Goal: Find specific page/section: Locate a particular part of the current website

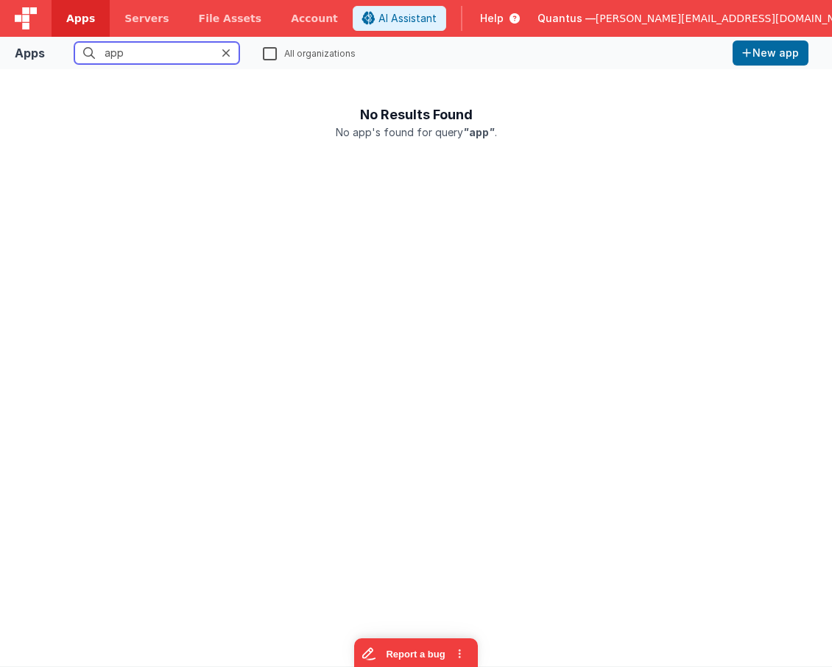
drag, startPoint x: 185, startPoint y: 55, endPoint x: 63, endPoint y: 44, distance: 122.0
click at [74, 44] on input "app" at bounding box center [156, 53] width 165 height 22
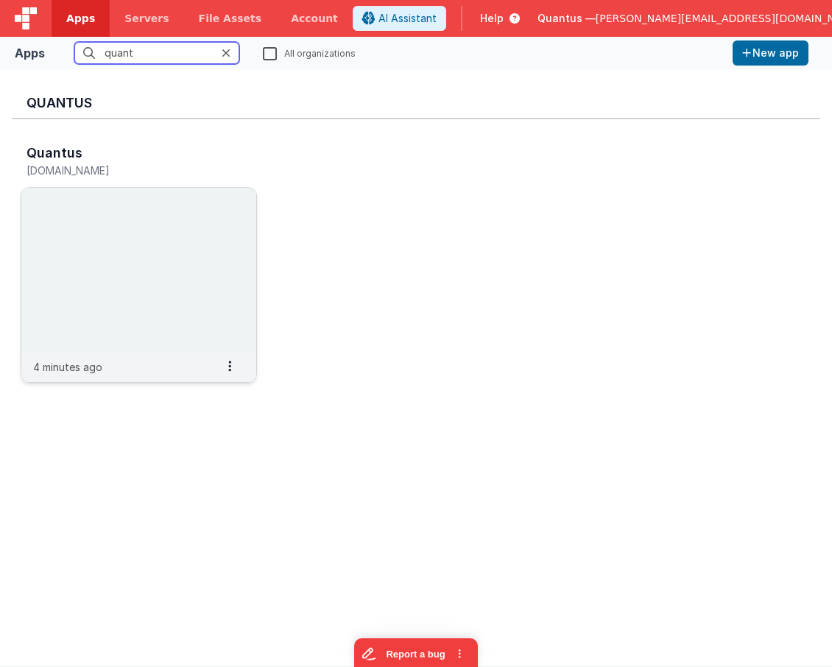
type input "quant"
click at [134, 250] on img at bounding box center [138, 270] width 235 height 165
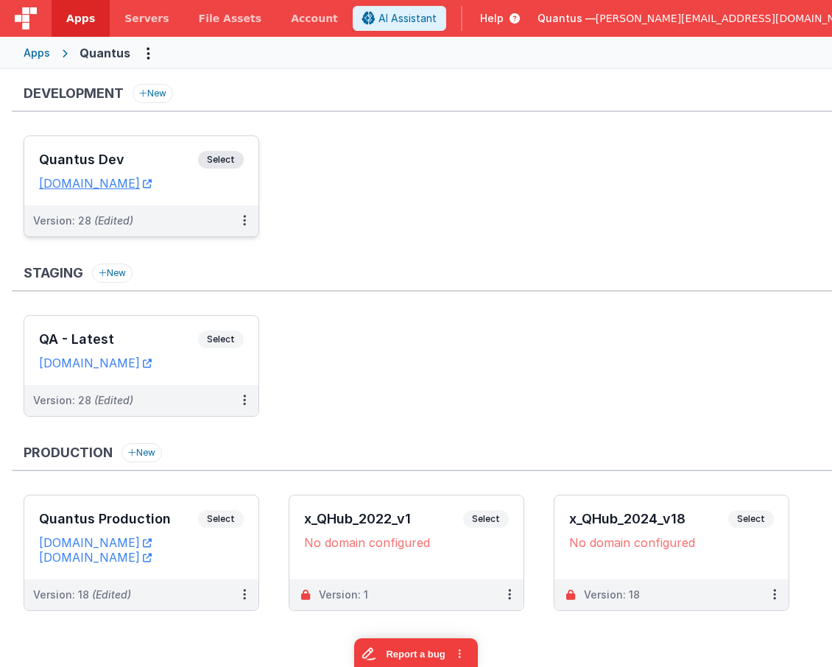
click at [152, 155] on h3 "Quantus Dev" at bounding box center [118, 159] width 159 height 15
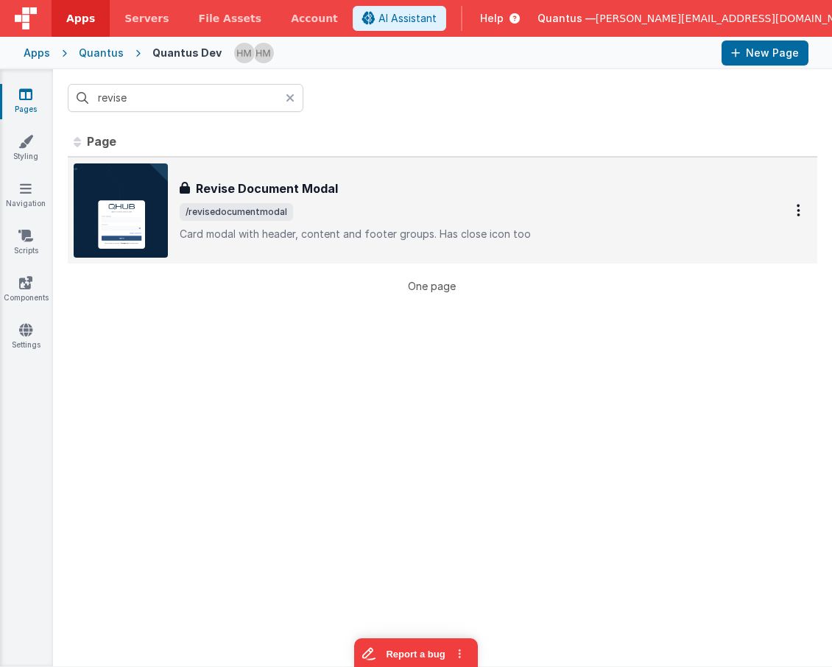
click at [319, 183] on h3 "Revise Document Modal" at bounding box center [267, 189] width 142 height 18
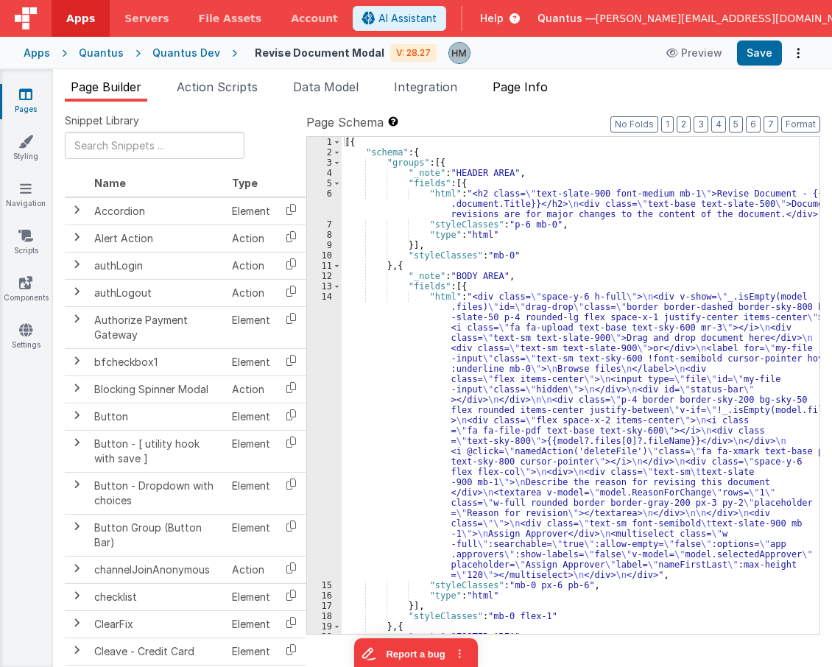
click at [503, 93] on span "Page Info" at bounding box center [519, 86] width 55 height 15
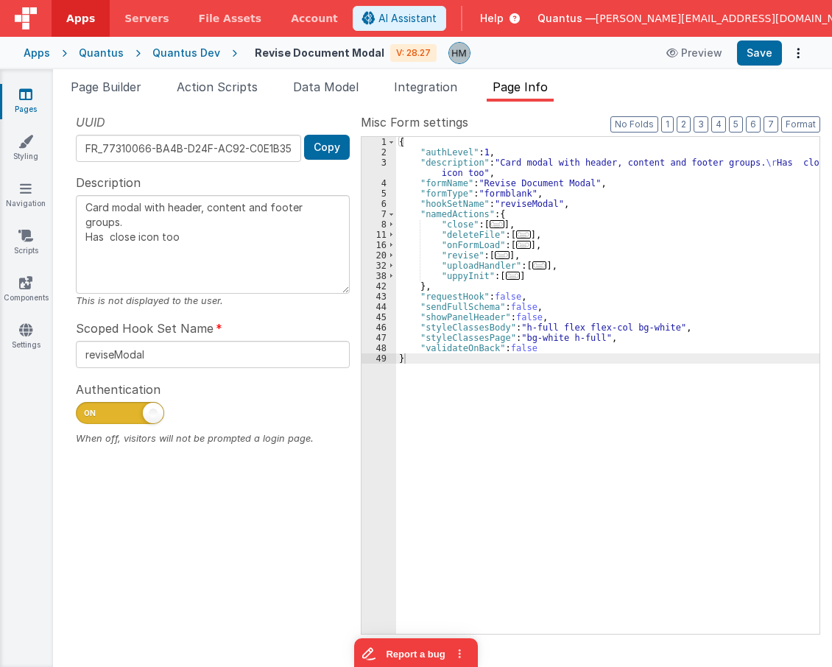
click at [517, 242] on span "..." at bounding box center [523, 245] width 15 height 8
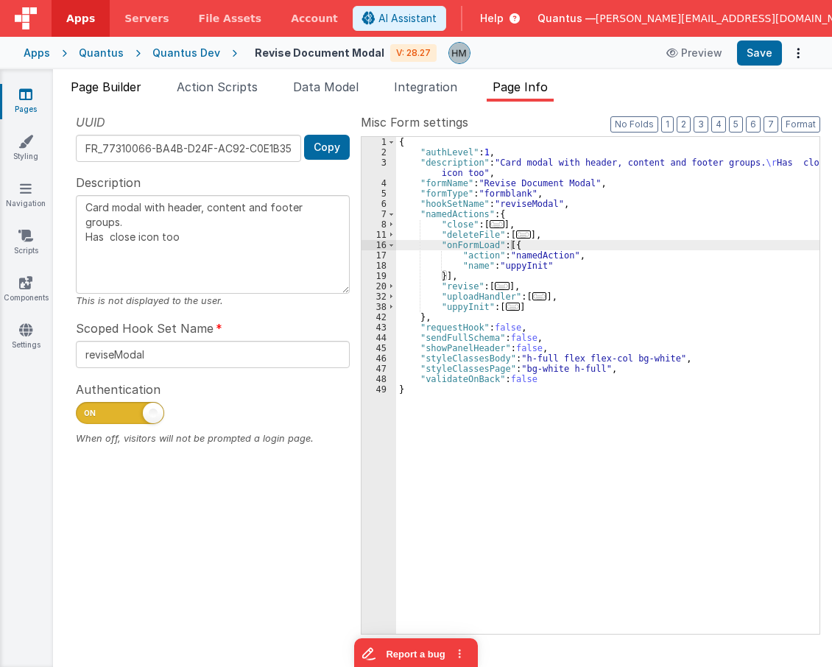
click at [116, 97] on li "Page Builder" at bounding box center [106, 90] width 82 height 24
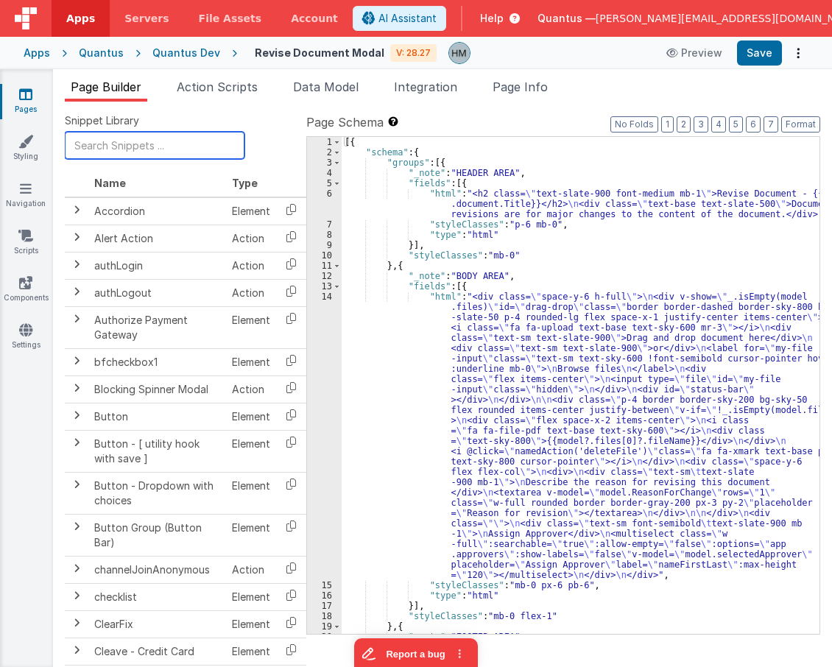
click at [135, 142] on input "text" at bounding box center [155, 145] width 180 height 27
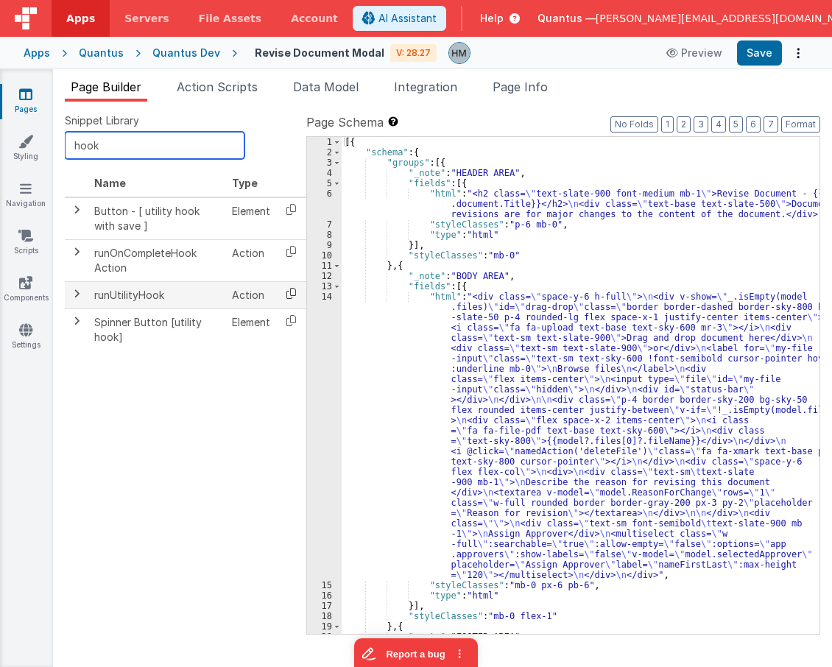
type input "hook"
click at [286, 296] on icon at bounding box center [291, 293] width 30 height 23
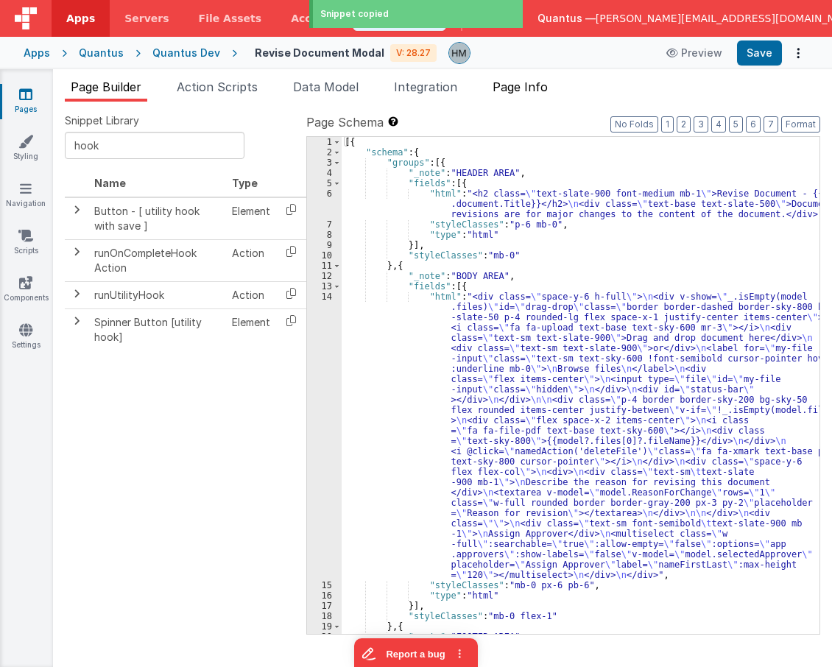
click at [511, 88] on span "Page Info" at bounding box center [519, 86] width 55 height 15
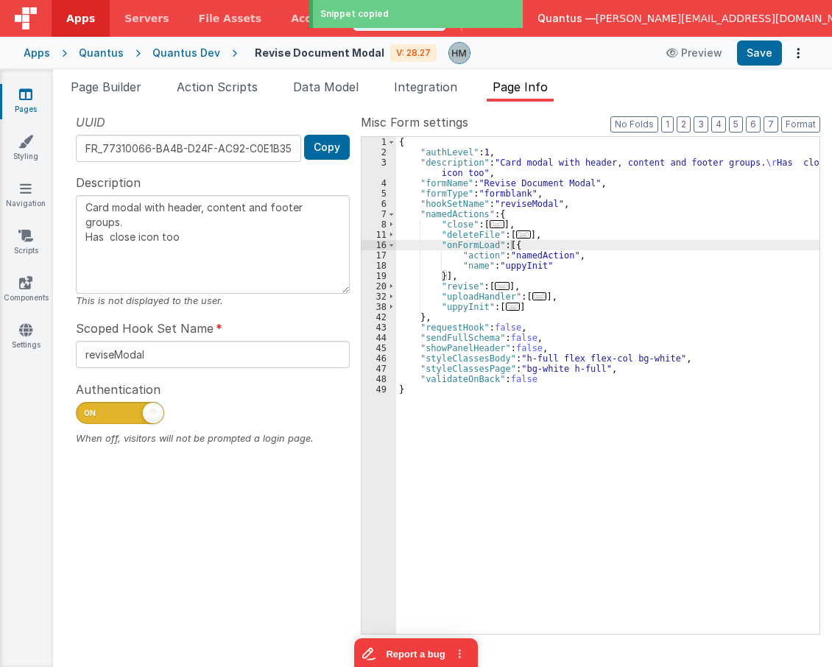
click at [508, 249] on div "{ "authLevel" : 1 , "description" : "Card modal with header, content and footer…" at bounding box center [607, 395] width 423 height 517
click at [510, 248] on div "{ "authLevel" : 1 , "description" : "Card modal with header, content and footer…" at bounding box center [607, 395] width 423 height 517
click at [444, 278] on div "{ "authLevel" : 1 , "description" : "Card modal with header, content and footer…" at bounding box center [607, 395] width 423 height 517
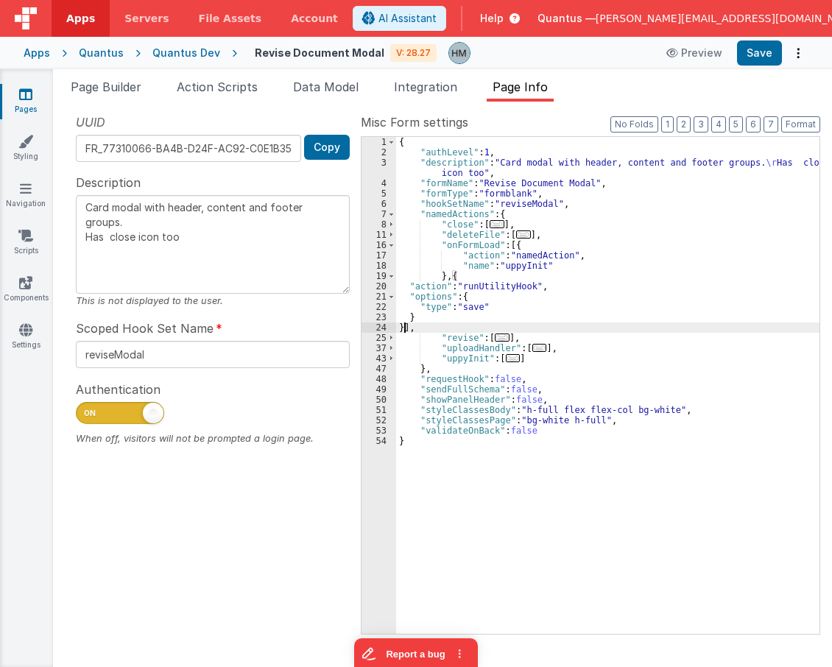
click at [469, 308] on div "{ "authLevel" : 1 , "description" : "Card modal with header, content and footer…" at bounding box center [607, 395] width 423 height 517
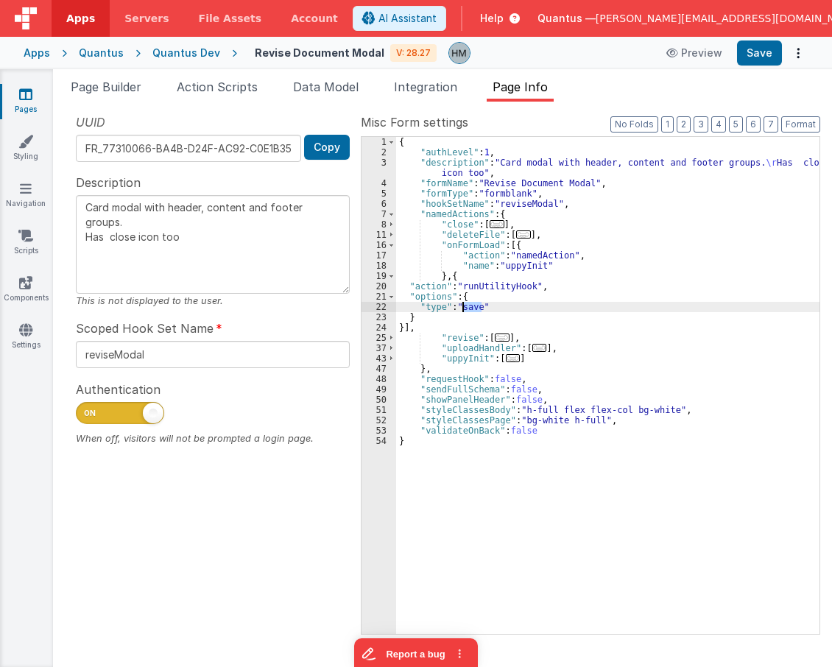
click at [469, 308] on div "{ "authLevel" : 1 , "description" : "Card modal with header, content and footer…" at bounding box center [607, 395] width 423 height 517
type textarea "Card modal with header, content and footer groups. Has close icon too"
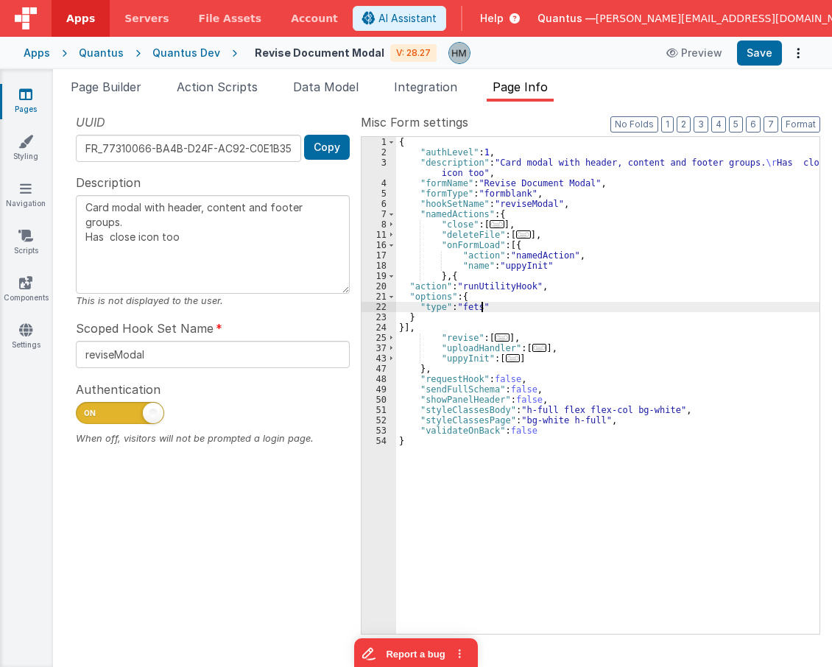
type textarea "Card modal with header, content and footer groups. Has close icon too"
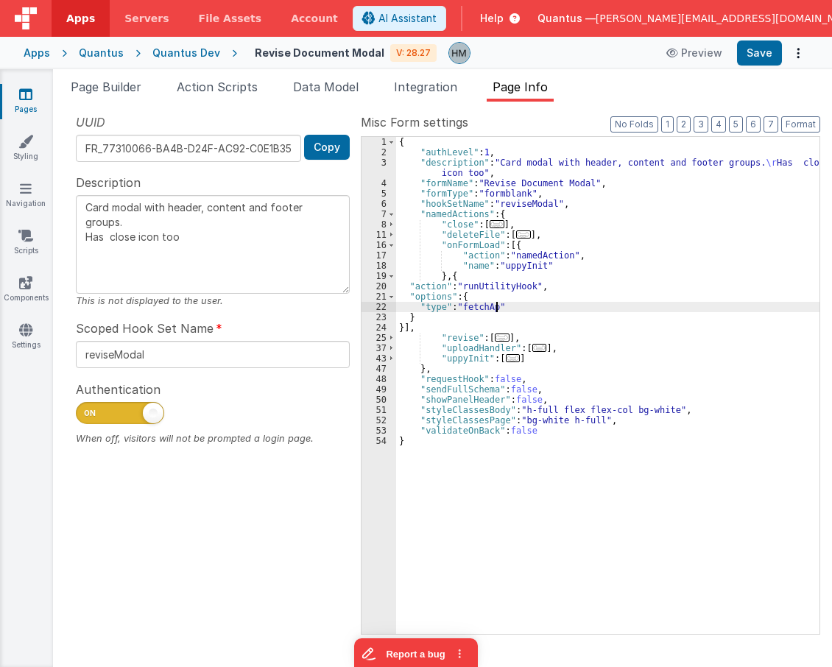
type textarea "Card modal with header, content and footer groups. Has close icon too"
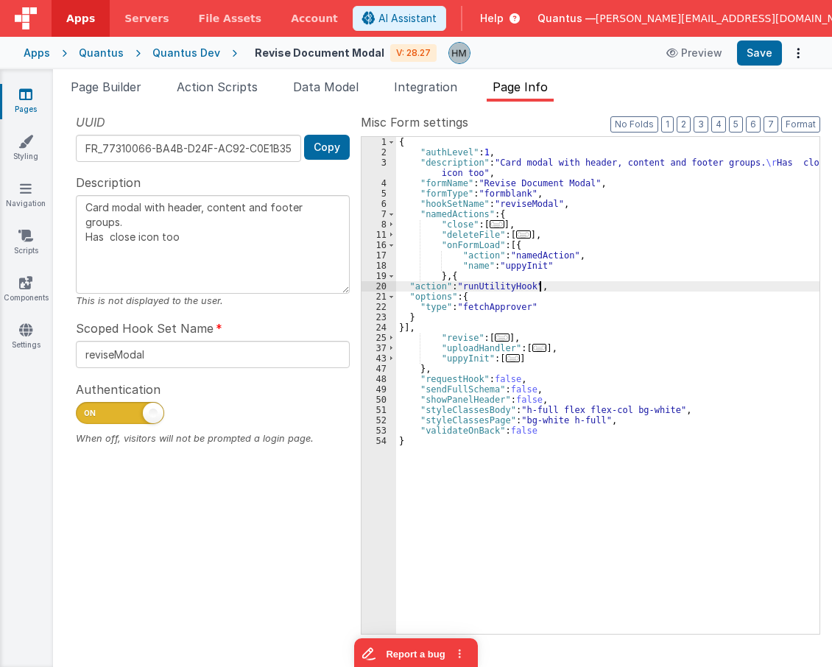
click at [584, 286] on div "{ "authLevel" : 1 , "description" : "Card modal with header, content and footer…" at bounding box center [607, 395] width 423 height 517
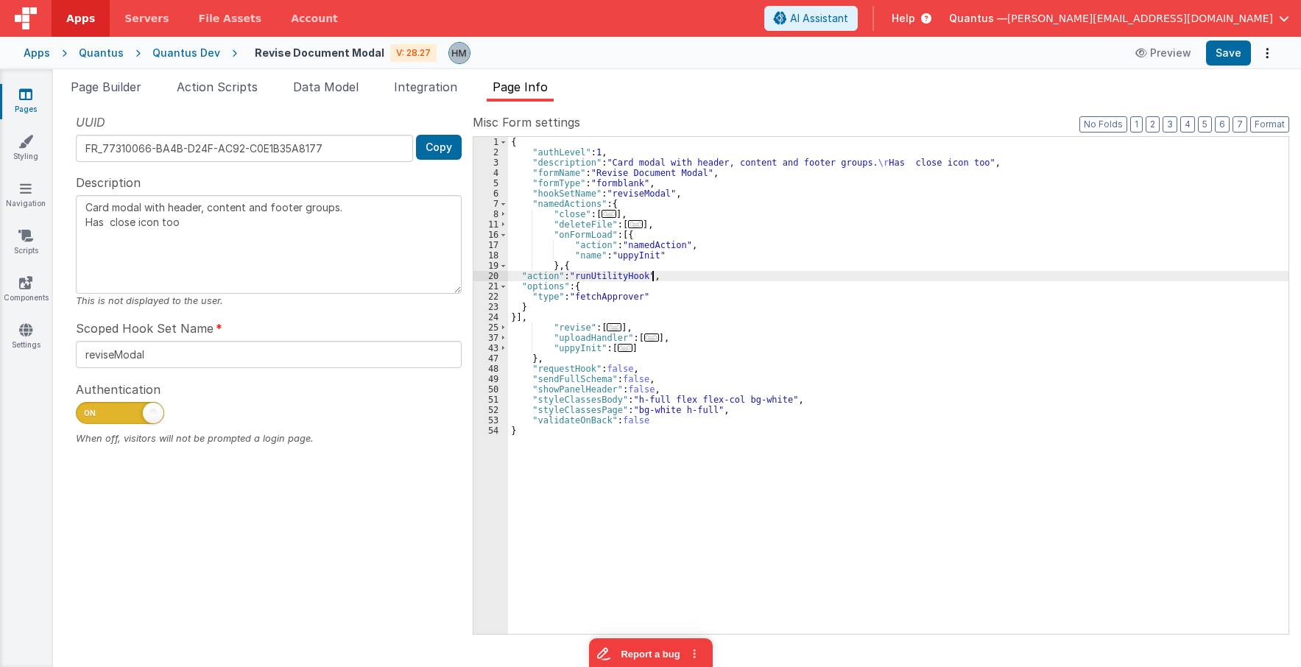
click at [831, 14] on span "Quantus —" at bounding box center [978, 18] width 58 height 15
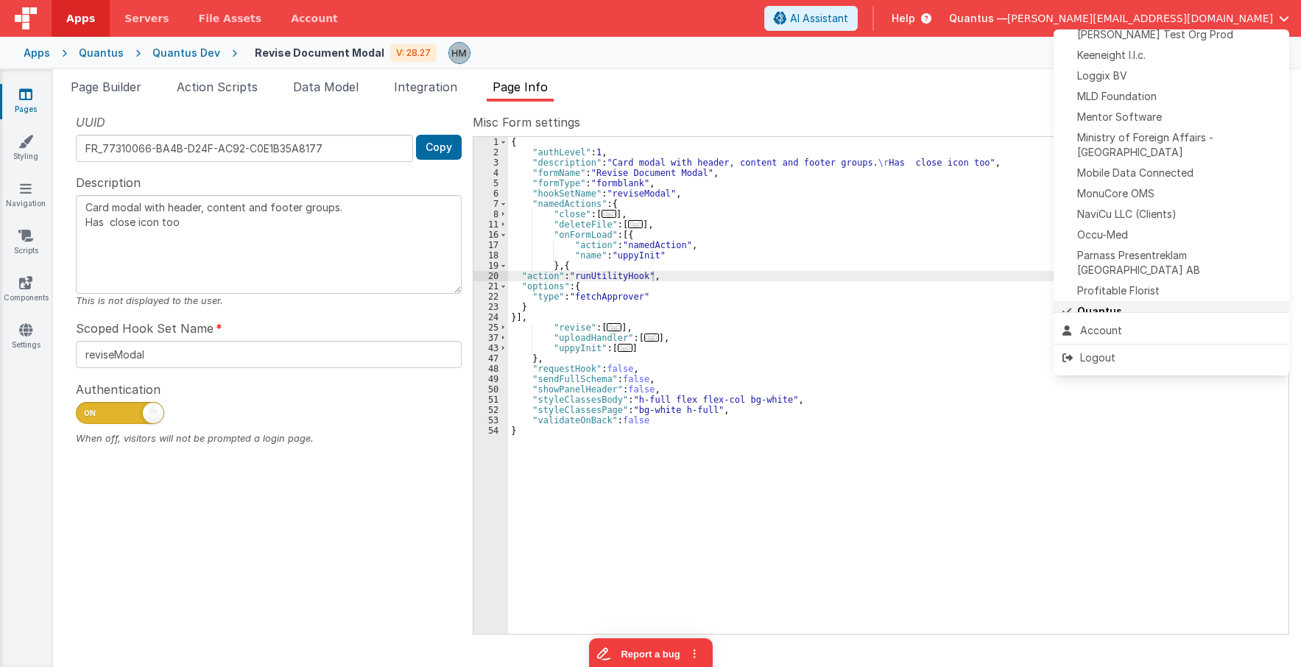
scroll to position [696, 0]
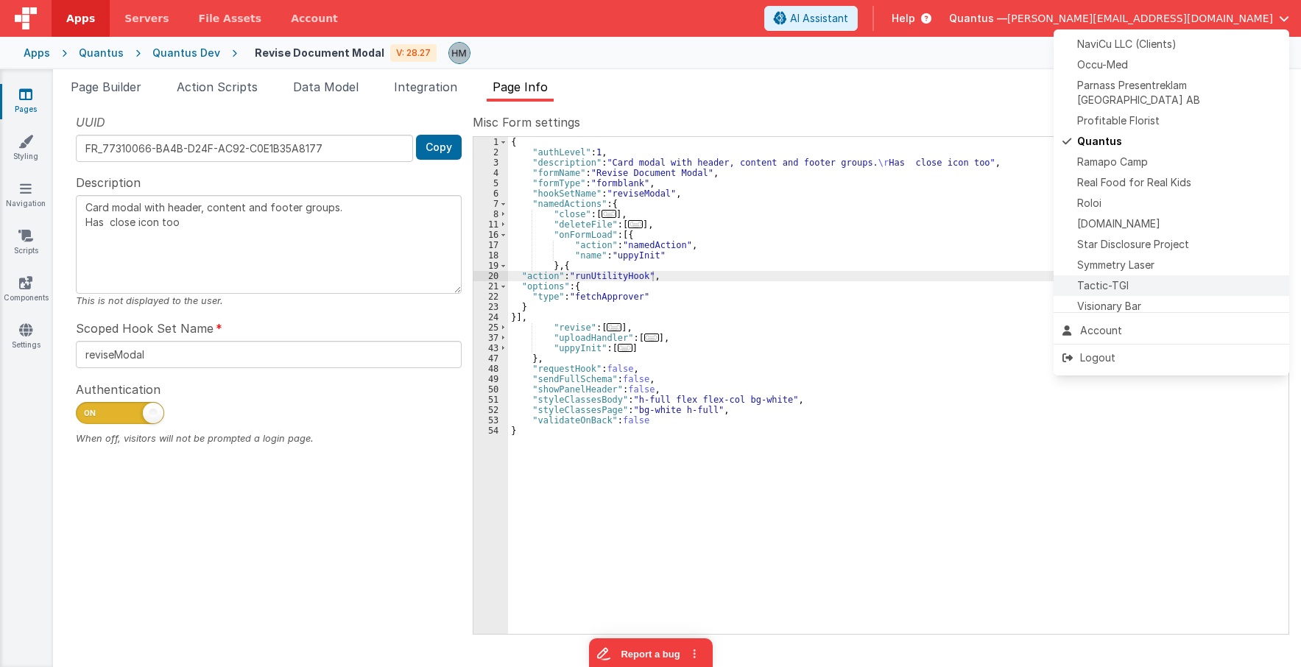
click at [831, 278] on span "Tactic-TGI" at bounding box center [1103, 285] width 52 height 15
type textarea "Card modal with header, content and footer groups. Has close icon too"
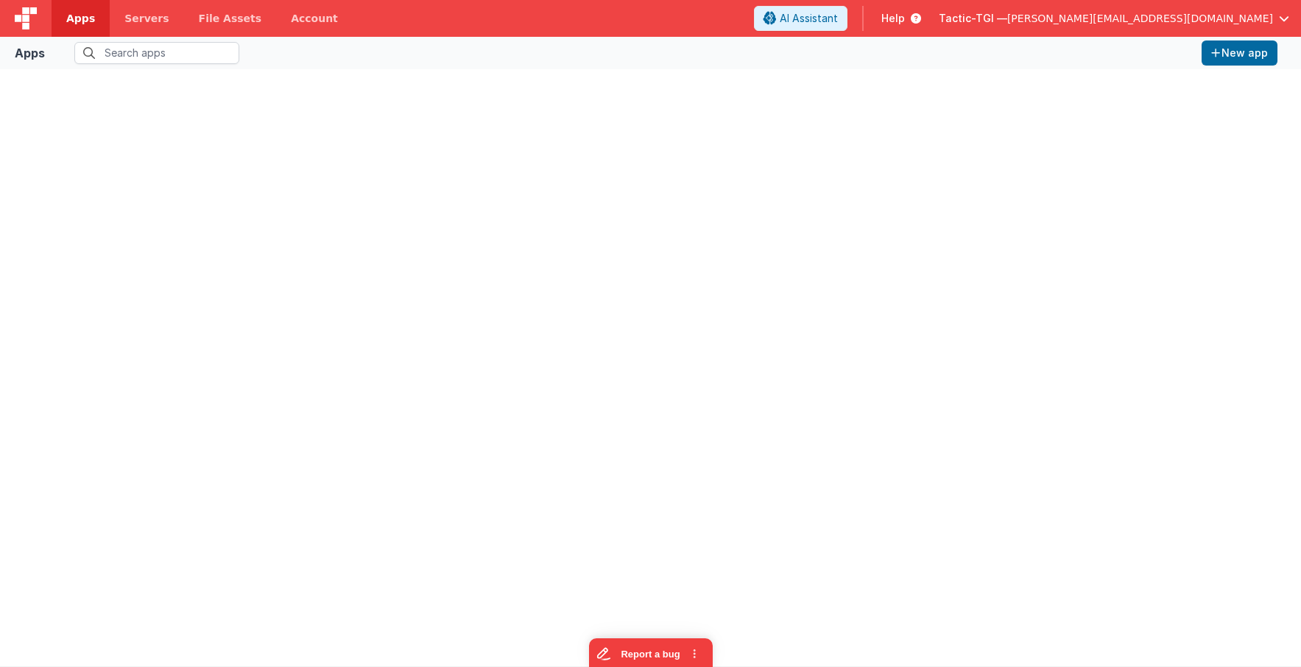
type input "quant"
click at [230, 49] on icon at bounding box center [226, 53] width 9 height 12
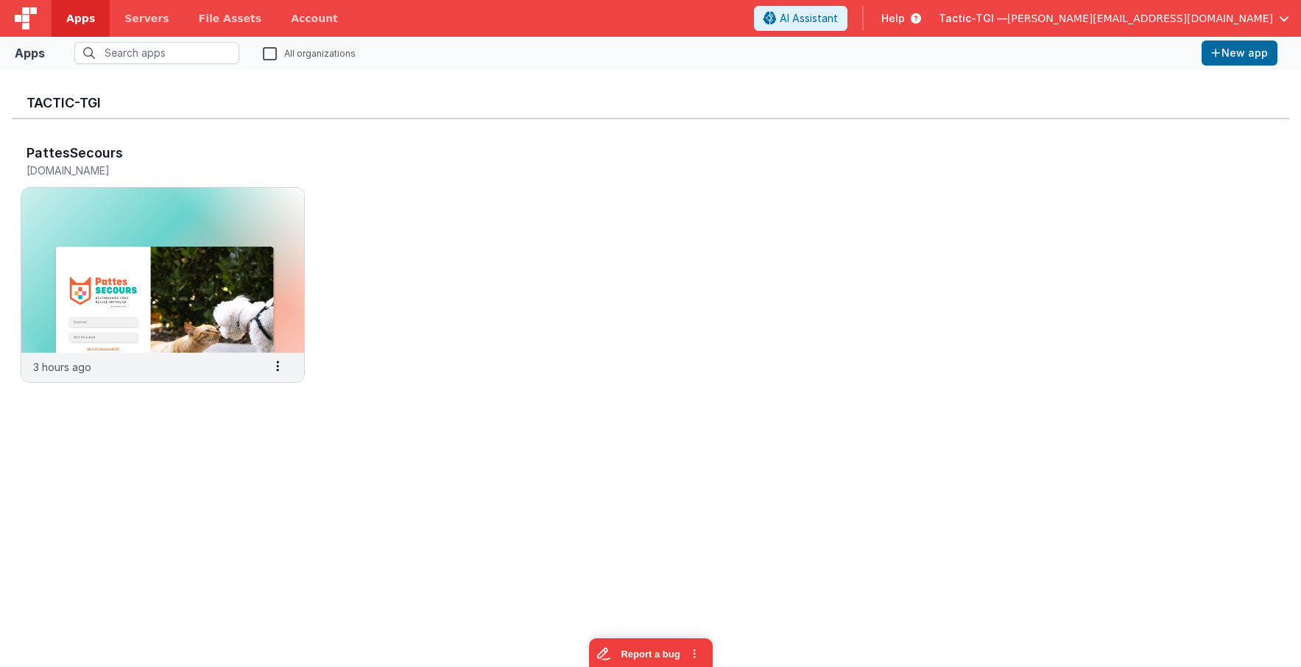
click at [266, 54] on label "All organizations" at bounding box center [309, 53] width 93 height 14
click at [0, 0] on input "All organizations" at bounding box center [0, 0] width 0 height 0
click at [213, 53] on input "text" at bounding box center [156, 53] width 165 height 22
type input "quant"
click at [205, 223] on img at bounding box center [162, 270] width 283 height 165
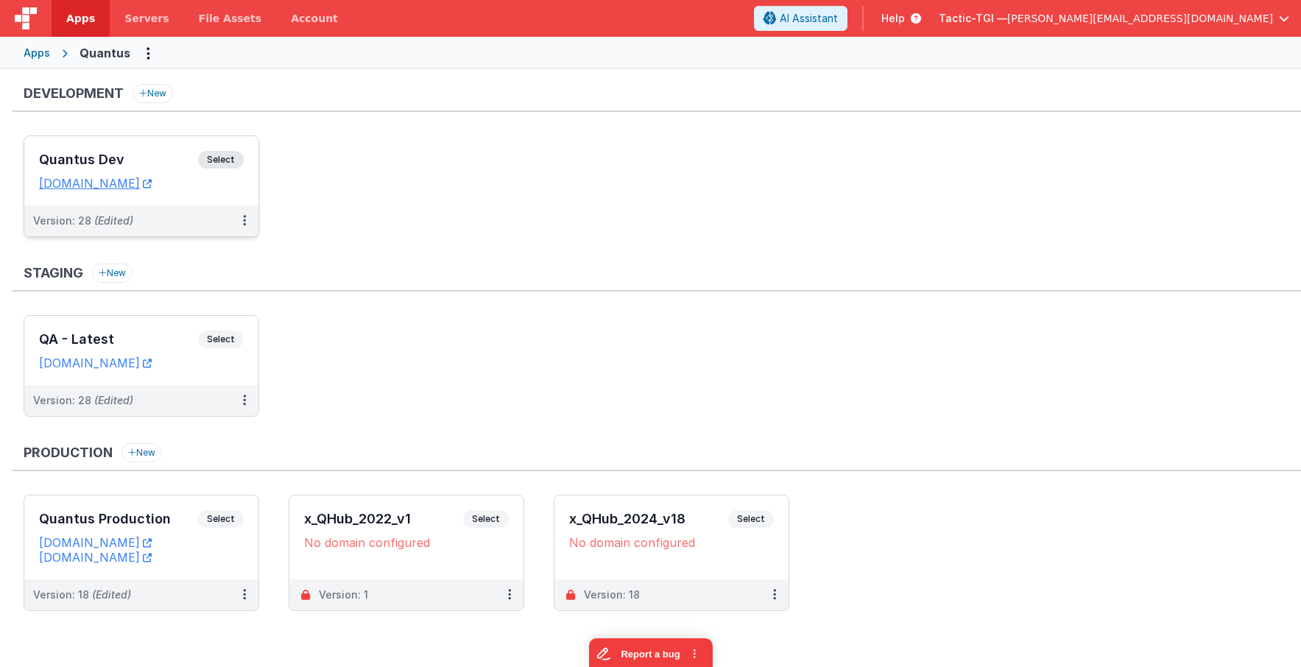
click at [121, 152] on h3 "Quantus Dev" at bounding box center [118, 159] width 159 height 15
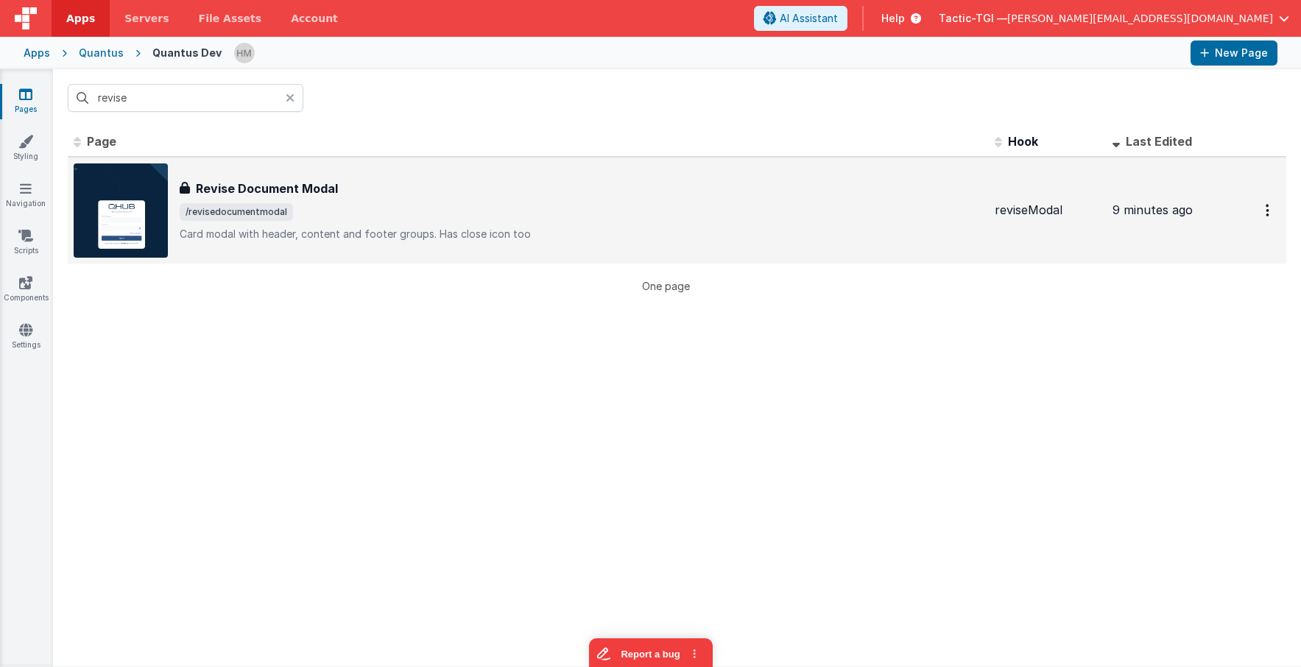
click at [484, 193] on div "Revise Document Modal" at bounding box center [581, 189] width 803 height 18
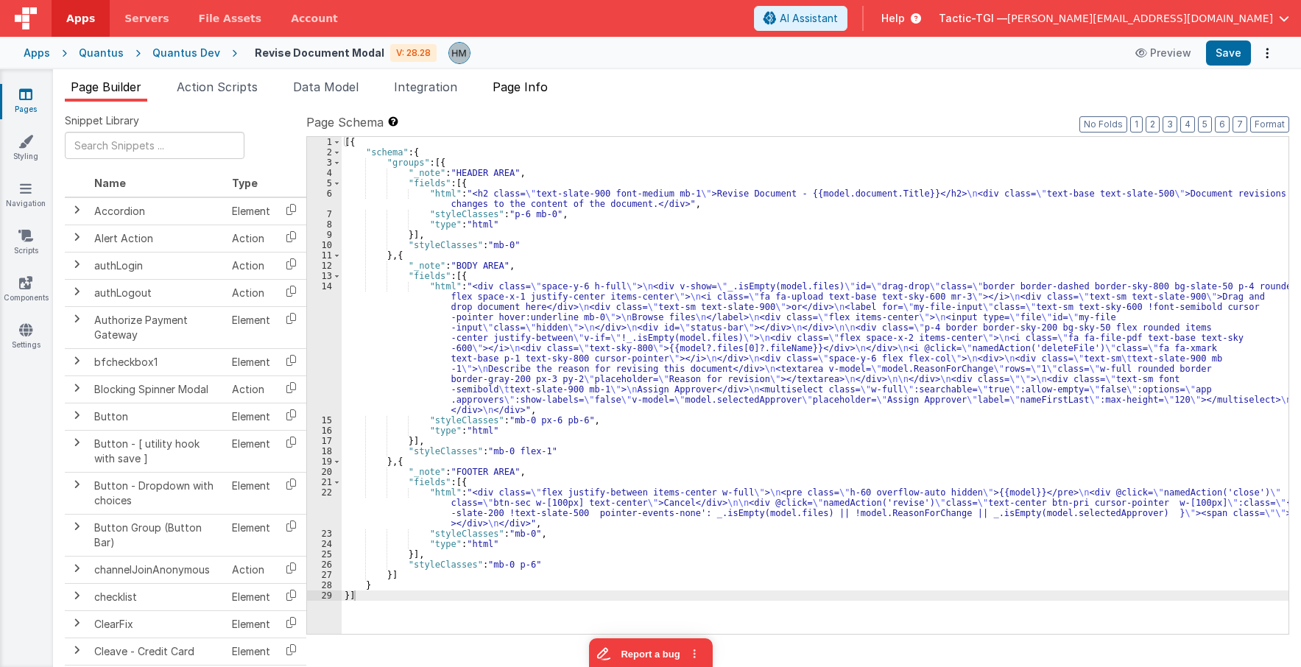
click at [534, 88] on span "Page Info" at bounding box center [519, 86] width 55 height 15
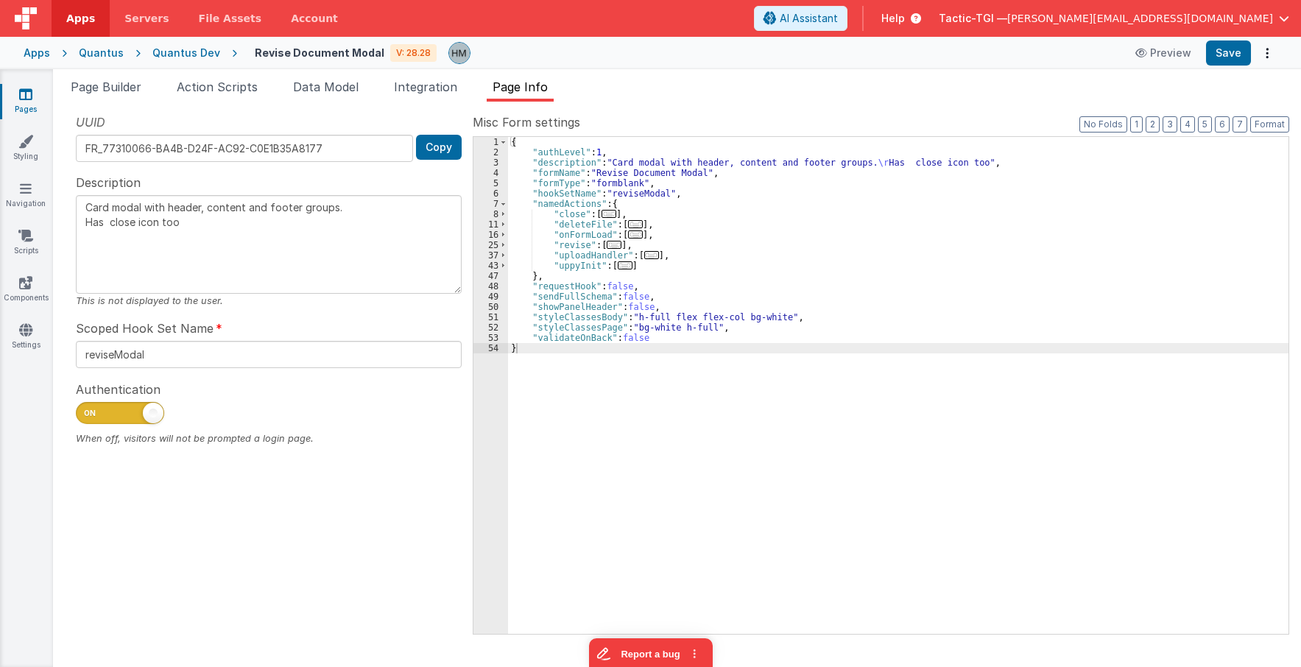
click at [623, 237] on div "{ "authLevel" : 1 , "description" : "Card modal with header, content and footer…" at bounding box center [898, 395] width 780 height 517
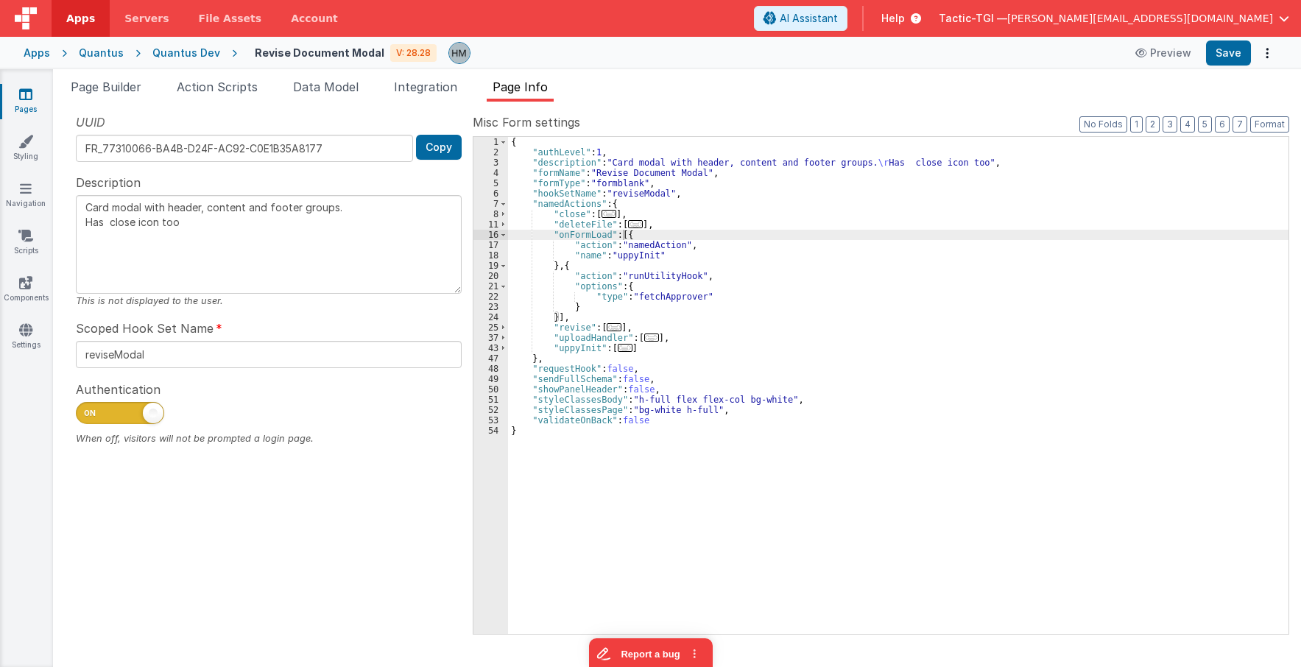
click at [35, 54] on div "Apps" at bounding box center [37, 53] width 26 height 15
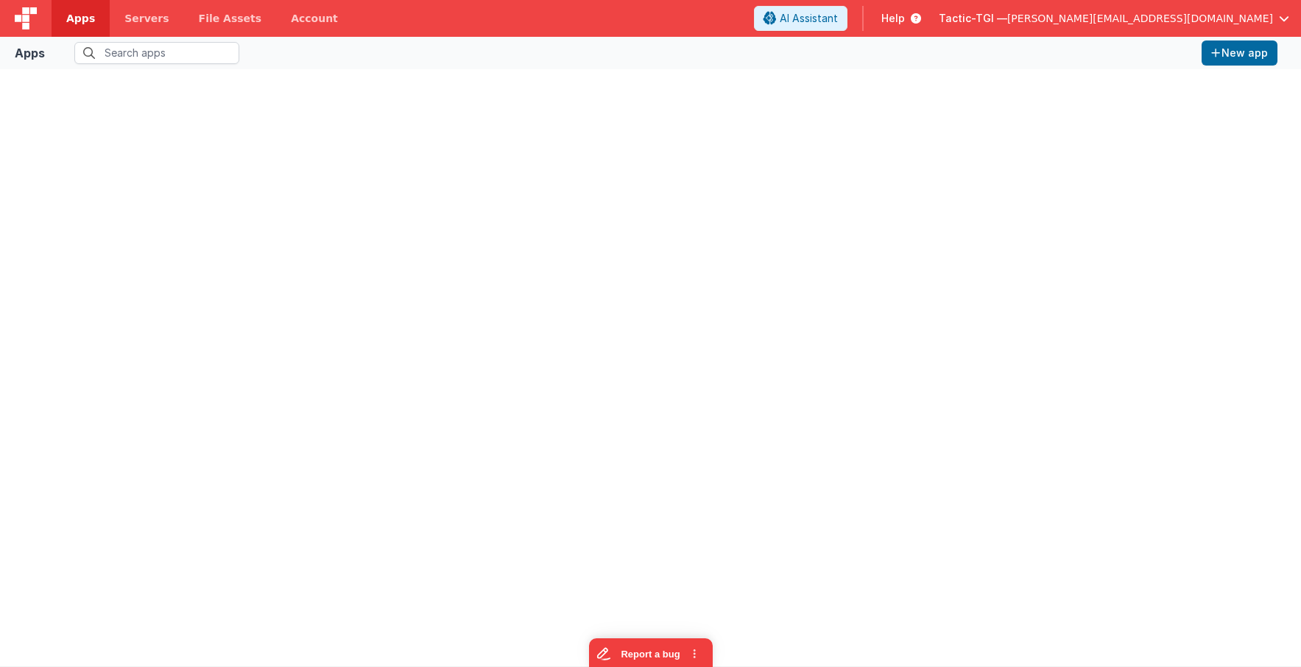
type input "quant"
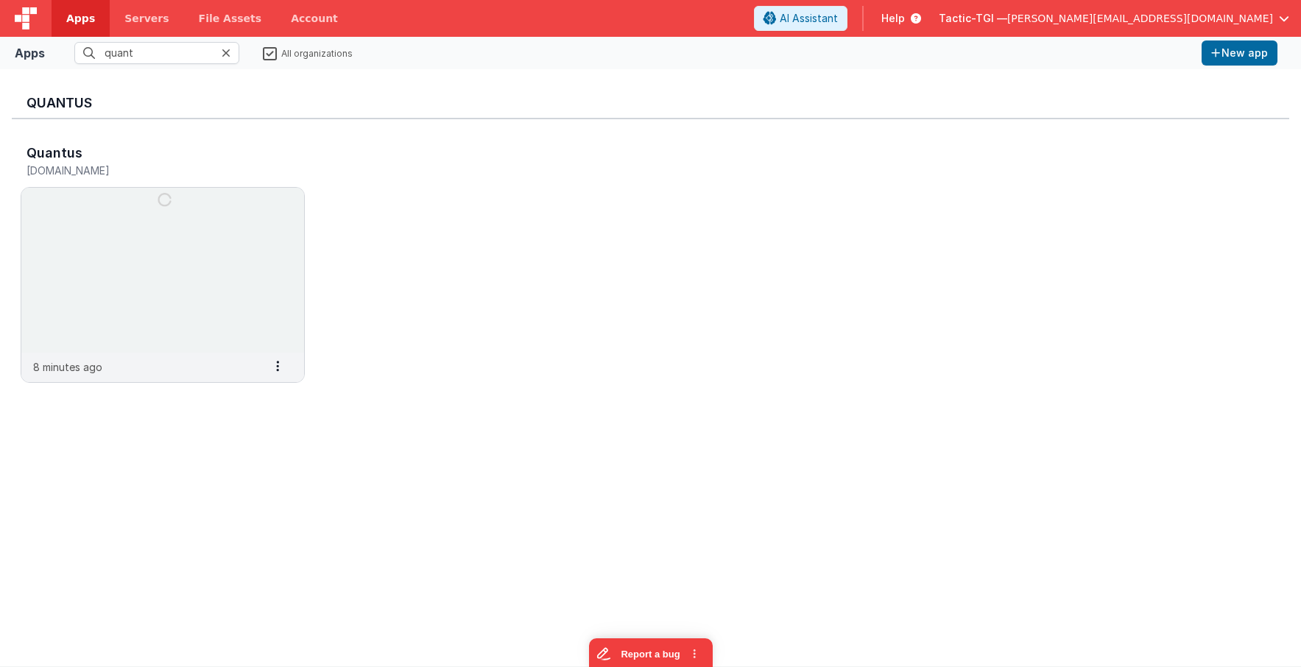
click at [272, 49] on label "All organizations" at bounding box center [308, 53] width 90 height 14
click at [0, 0] on input "All organizations" at bounding box center [0, 0] width 0 height 0
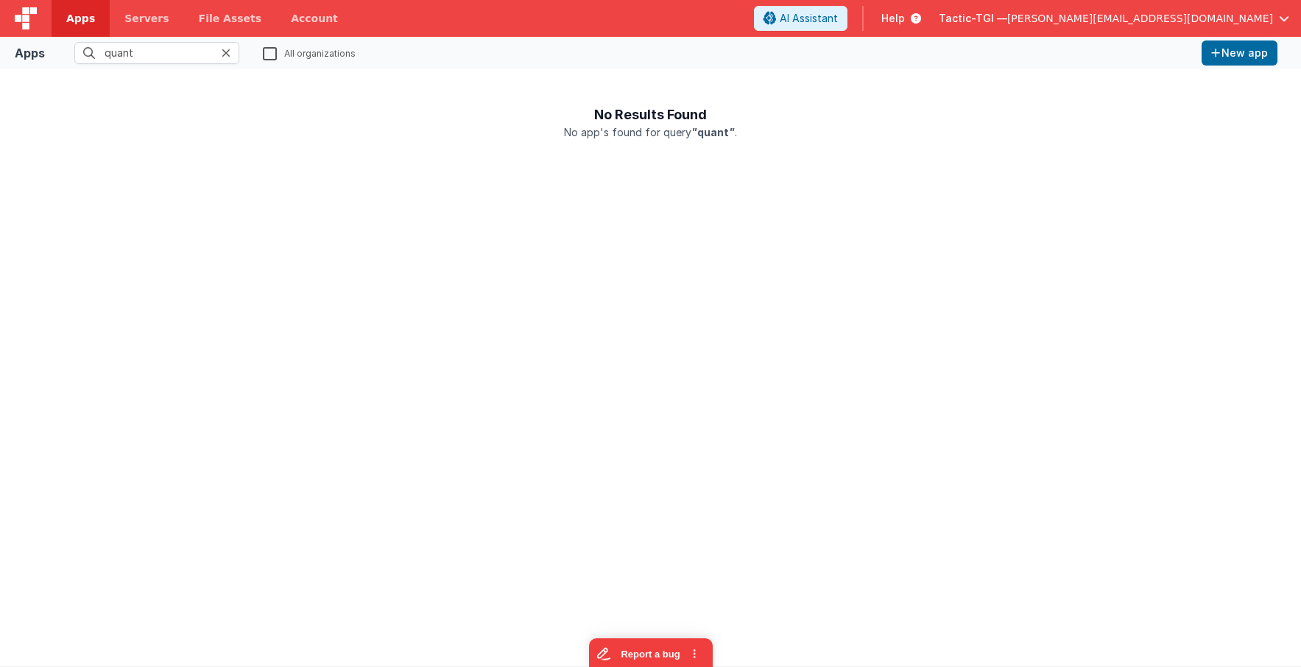
click at [230, 48] on icon at bounding box center [226, 53] width 9 height 12
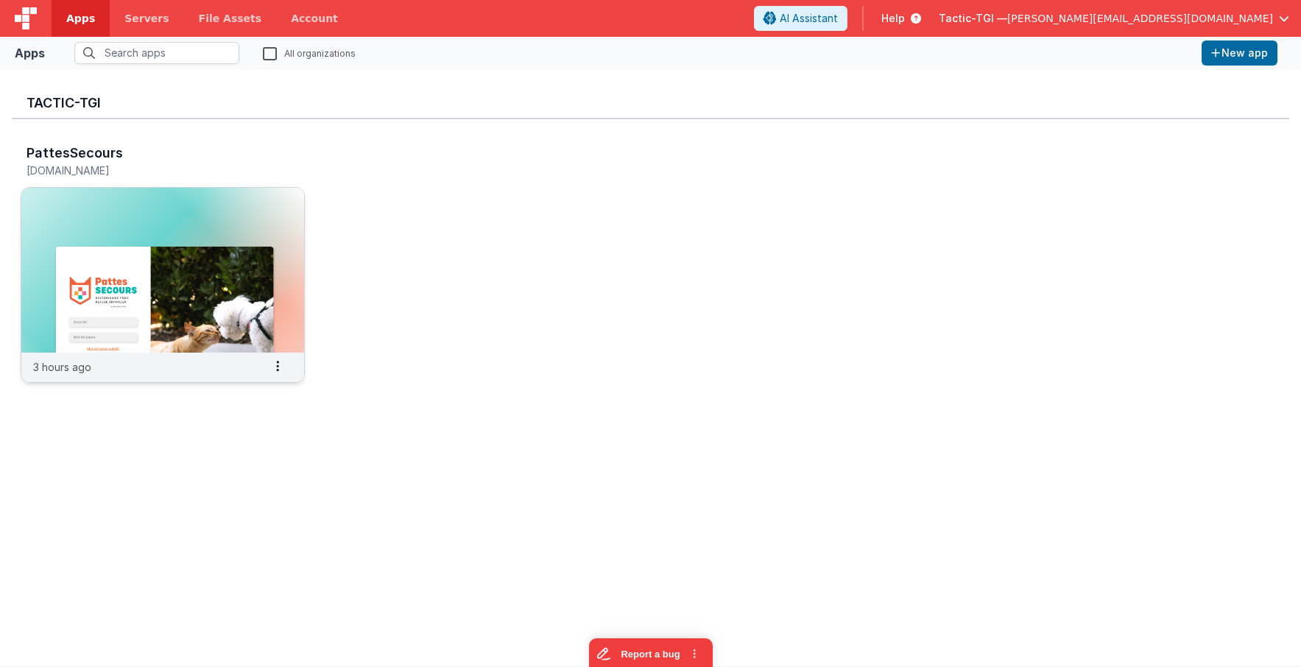
click at [179, 250] on img at bounding box center [162, 270] width 283 height 165
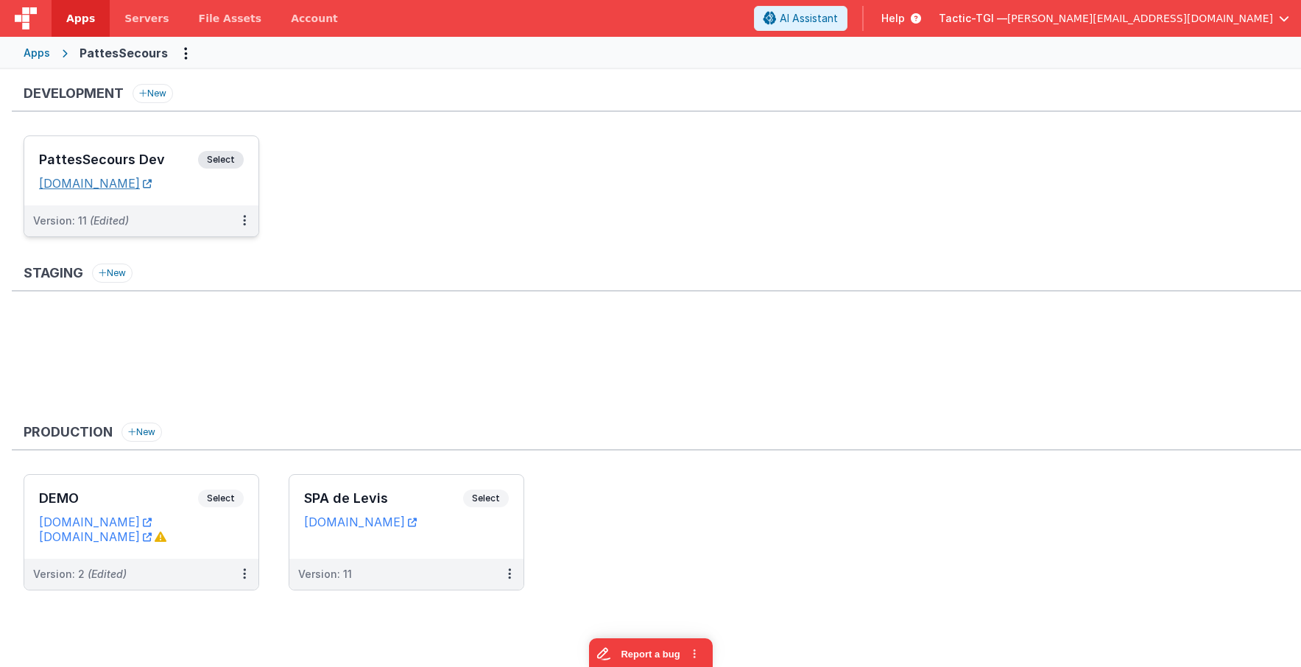
click at [144, 185] on link "[DOMAIN_NAME]" at bounding box center [95, 183] width 113 height 15
click at [152, 143] on div "PattesSecours Dev Select URLs [DOMAIN_NAME]" at bounding box center [141, 170] width 234 height 69
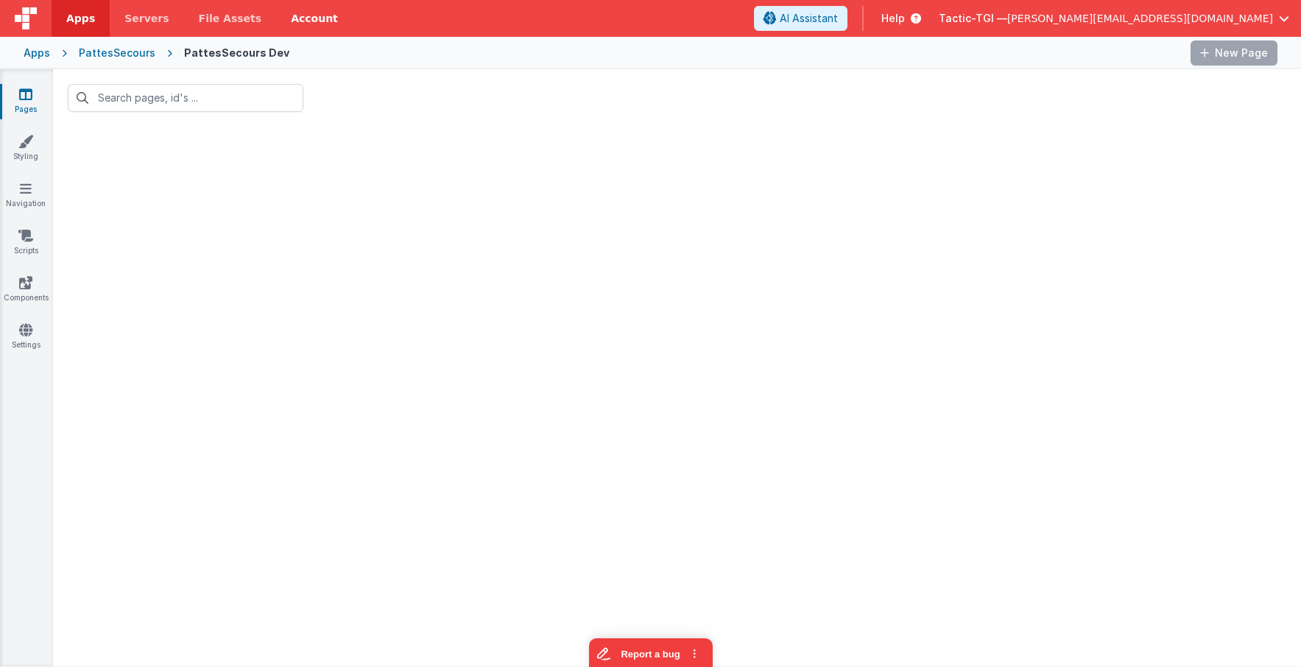
type input "revise"
click at [291, 99] on icon at bounding box center [290, 98] width 9 height 12
